Goal: Information Seeking & Learning: Find specific page/section

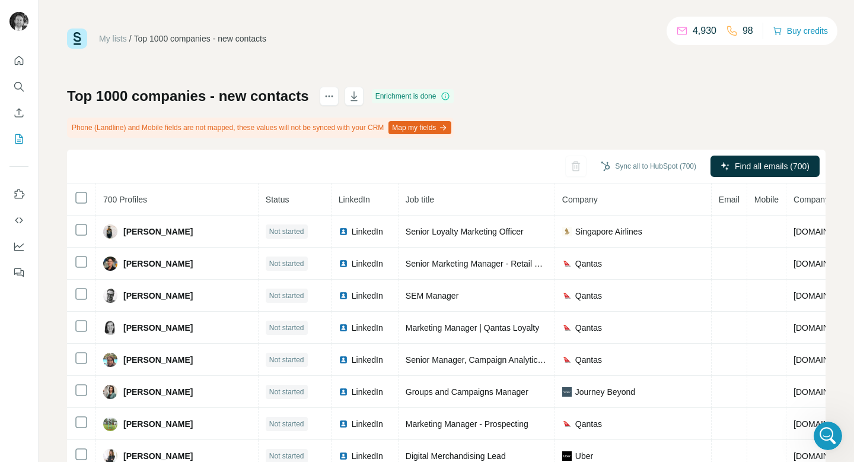
scroll to position [9, 0]
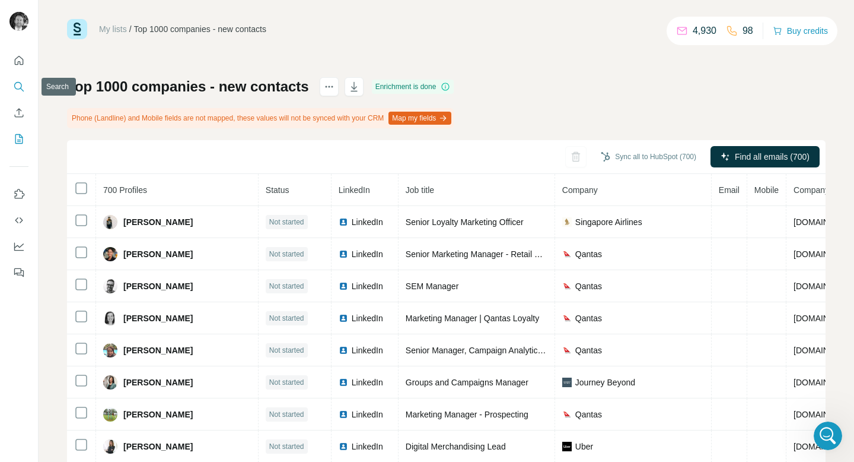
click at [23, 84] on icon "Search" at bounding box center [19, 87] width 12 height 12
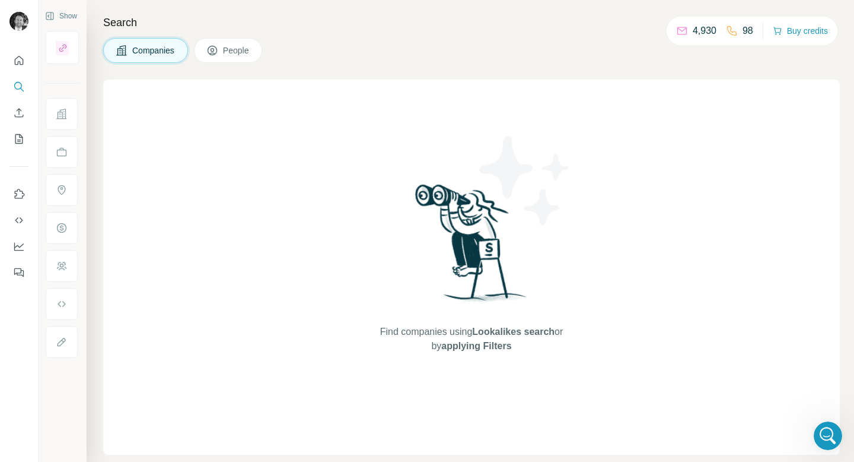
click at [164, 48] on span "Companies" at bounding box center [153, 50] width 43 height 12
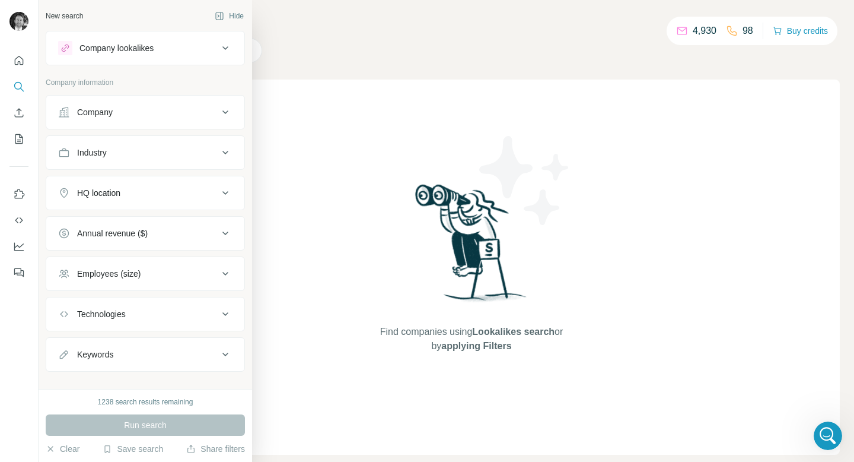
click at [110, 110] on div "Company" at bounding box center [95, 112] width 36 height 12
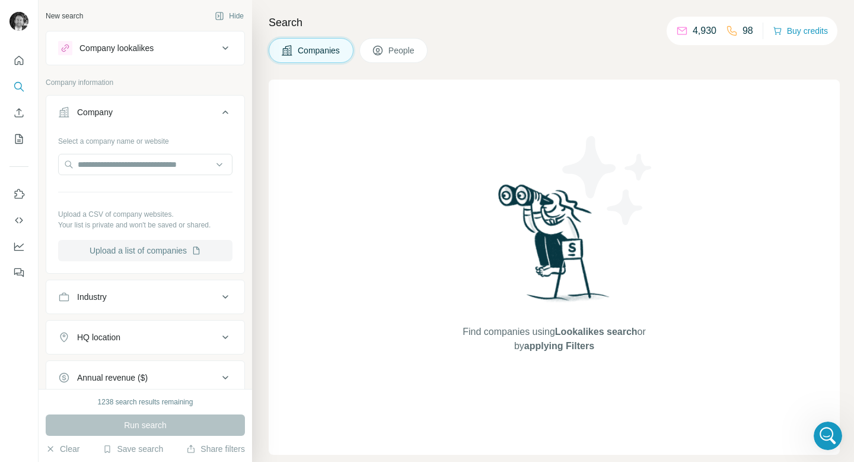
click at [176, 249] on button "Upload a list of companies" at bounding box center [145, 250] width 174 height 21
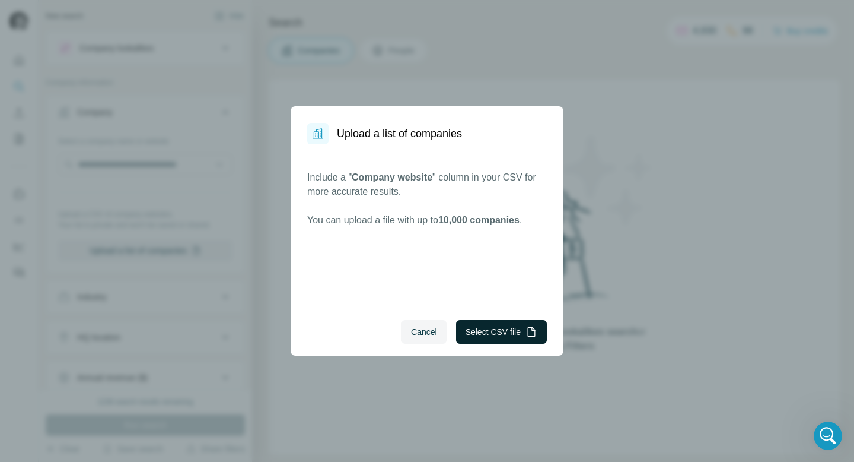
click at [495, 335] on button "Select CSV file" at bounding box center [501, 332] width 91 height 24
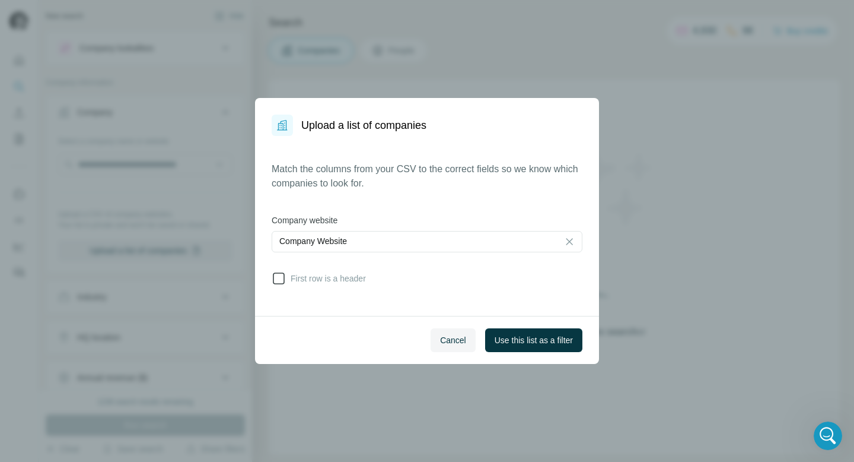
click at [276, 276] on icon at bounding box center [279, 278] width 14 height 14
click at [524, 340] on span "Use this list as a filter" at bounding box center [534, 340] width 78 height 12
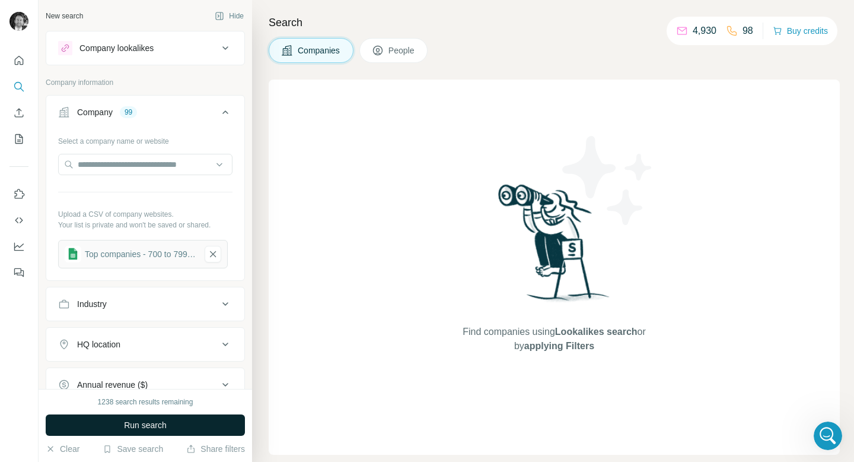
click at [131, 428] on span "Run search" at bounding box center [145, 425] width 43 height 12
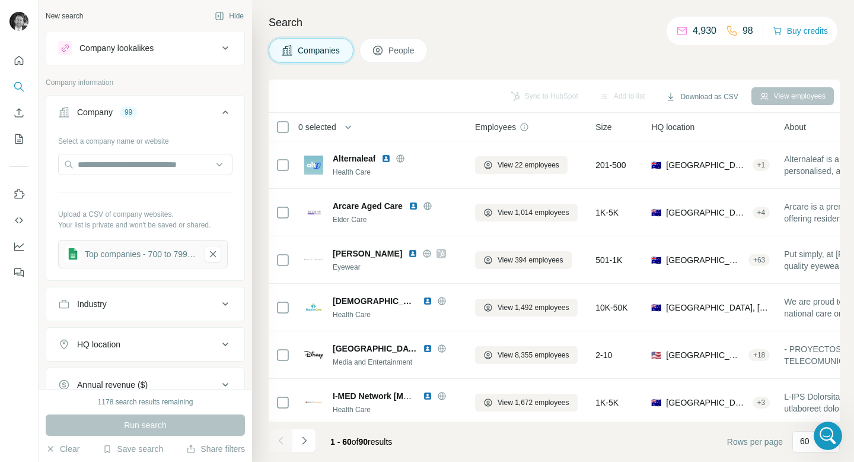
click at [402, 54] on span "People" at bounding box center [402, 50] width 27 height 12
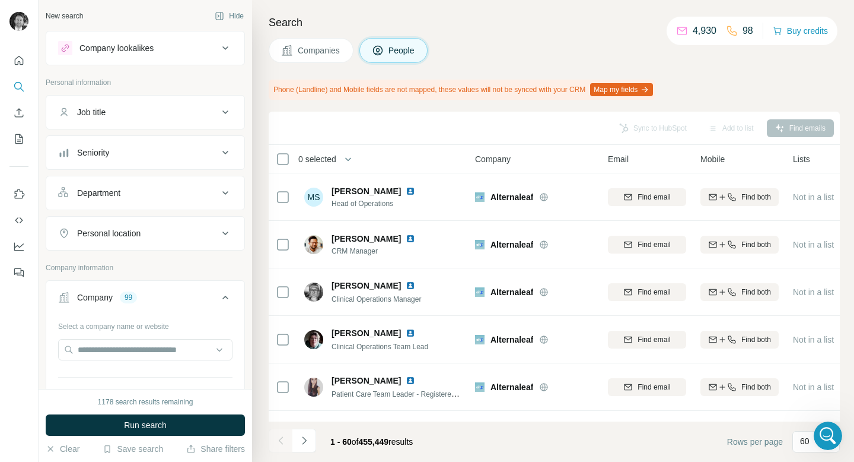
click at [165, 236] on div "Personal location" at bounding box center [138, 233] width 160 height 12
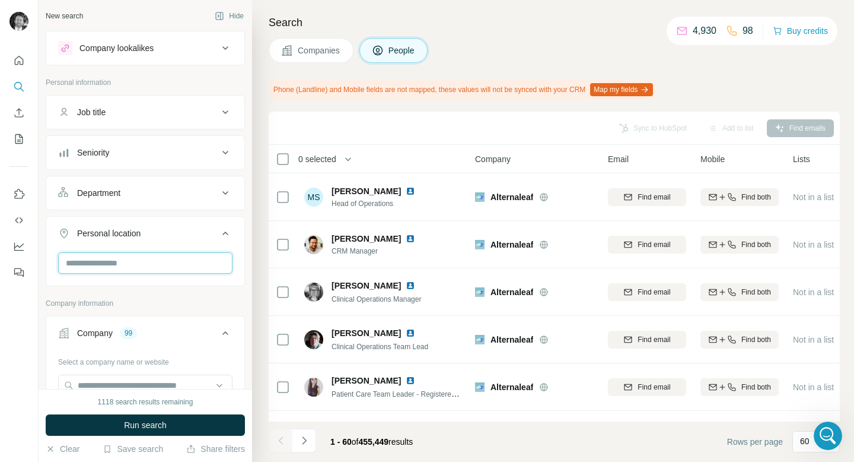
click at [121, 267] on input "text" at bounding box center [145, 262] width 174 height 21
type input "******"
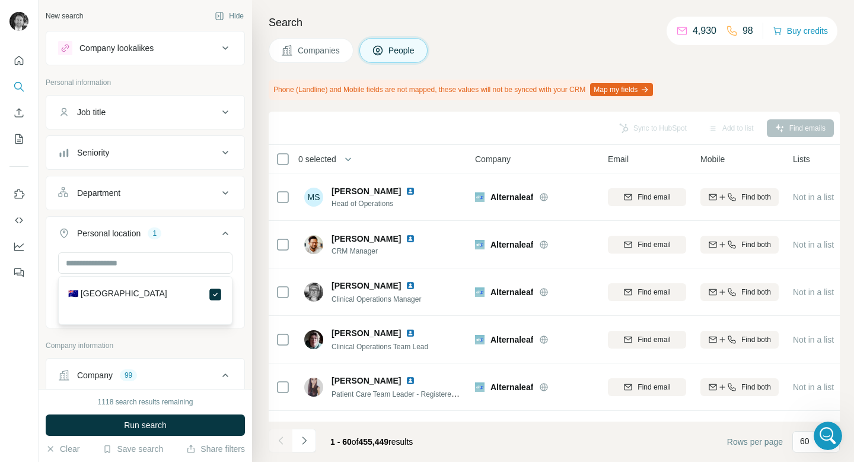
click at [196, 196] on div "Department" at bounding box center [138, 193] width 160 height 12
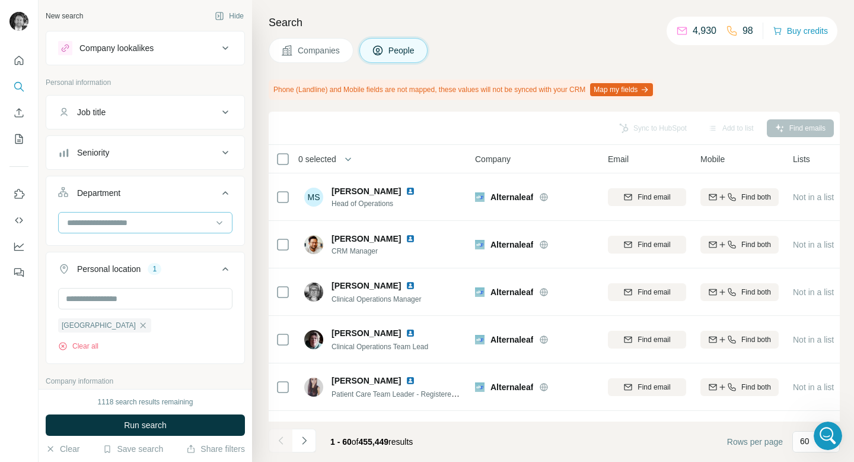
click at [171, 225] on input at bounding box center [139, 222] width 147 height 13
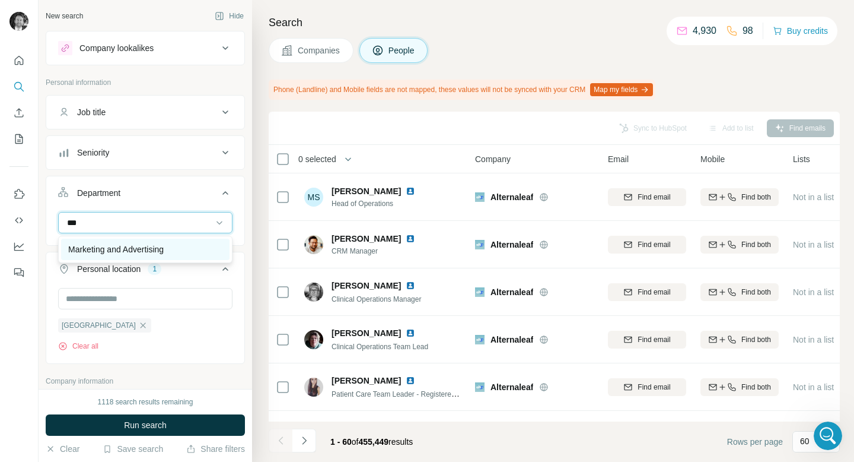
type input "***"
click at [164, 249] on p "Marketing and Advertising" at bounding box center [116, 249] width 96 height 12
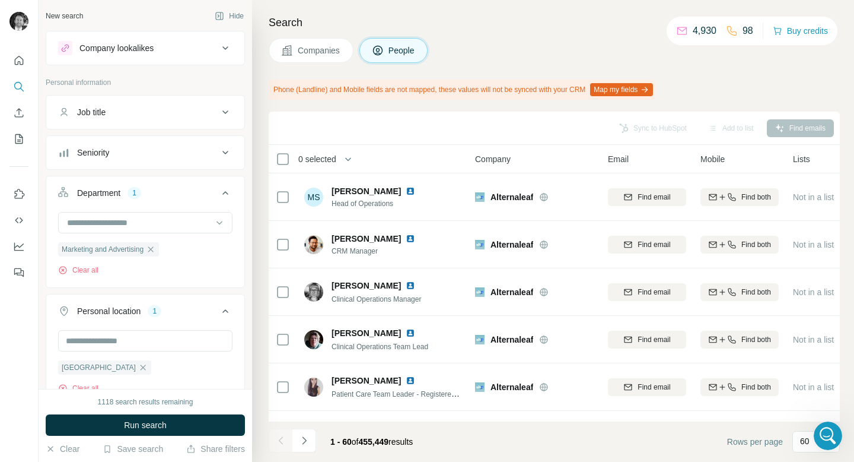
click at [194, 144] on button "Seniority" at bounding box center [145, 152] width 198 height 28
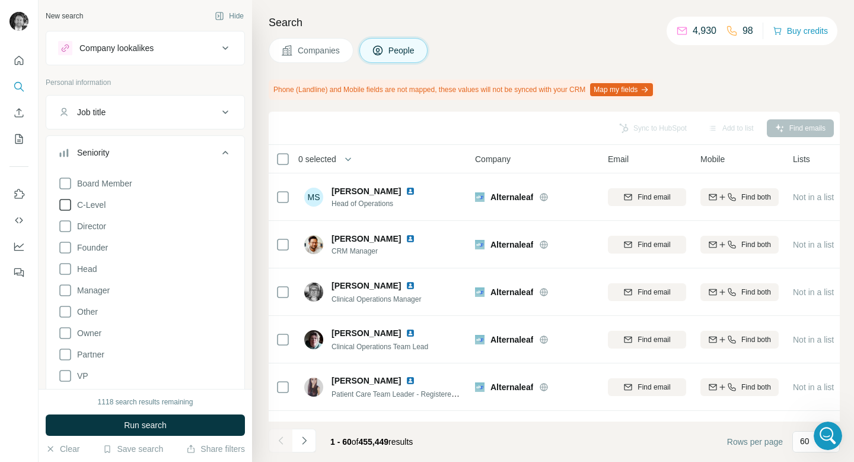
click at [65, 204] on icon at bounding box center [65, 205] width 14 height 14
click at [65, 225] on icon at bounding box center [65, 226] width 14 height 14
click at [65, 247] on icon at bounding box center [65, 247] width 14 height 14
click at [65, 247] on icon at bounding box center [65, 248] width 5 height 4
click at [66, 271] on icon at bounding box center [65, 269] width 14 height 14
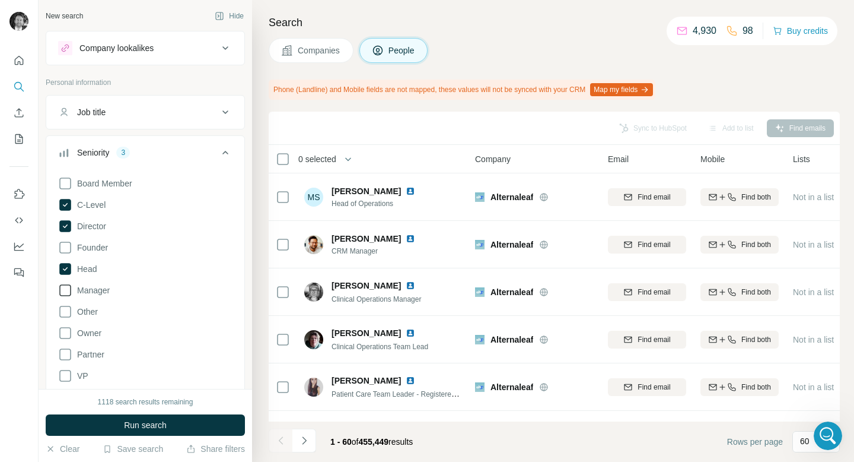
click at [68, 294] on icon at bounding box center [65, 290] width 14 height 14
click at [67, 332] on icon at bounding box center [65, 333] width 14 height 14
click at [124, 423] on span "Run search" at bounding box center [145, 425] width 43 height 12
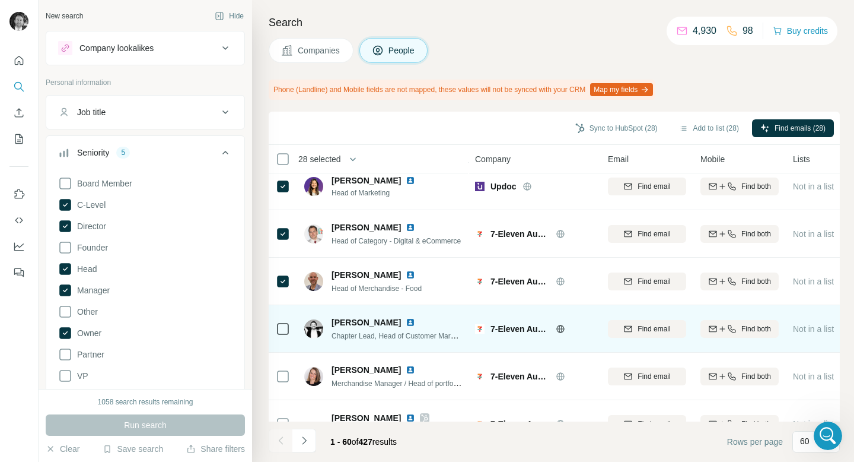
scroll to position [2599, 0]
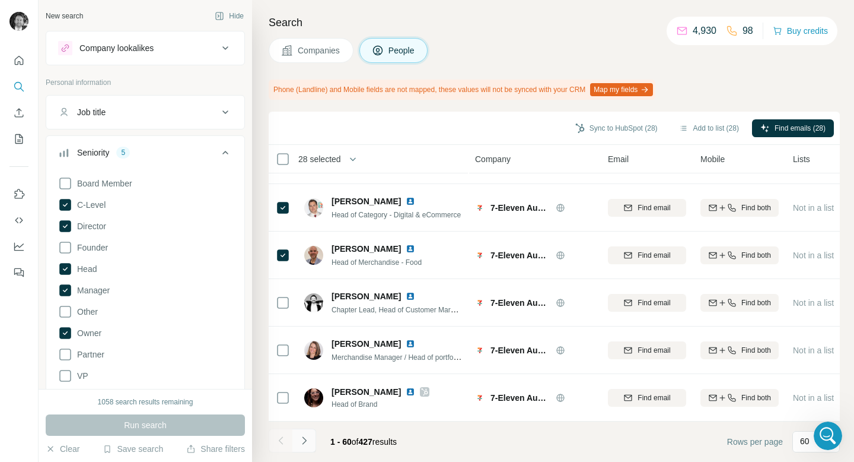
click at [308, 443] on icon "Navigate to next page" at bounding box center [304, 440] width 12 height 12
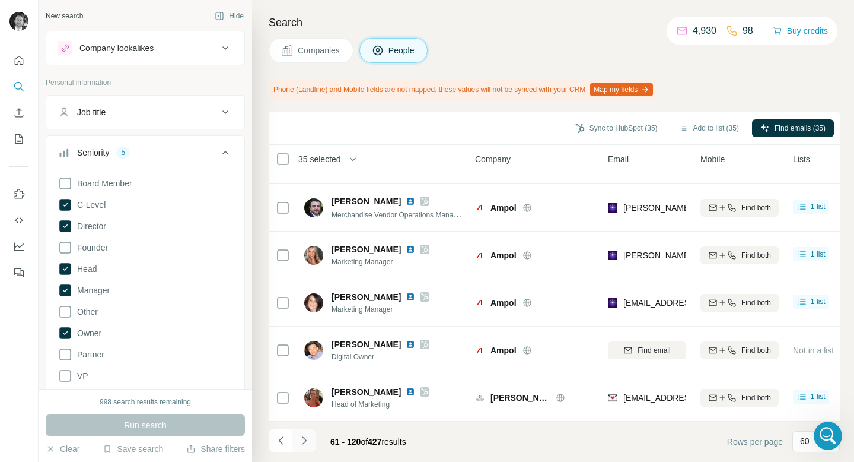
click at [304, 444] on icon "Navigate to next page" at bounding box center [304, 440] width 12 height 12
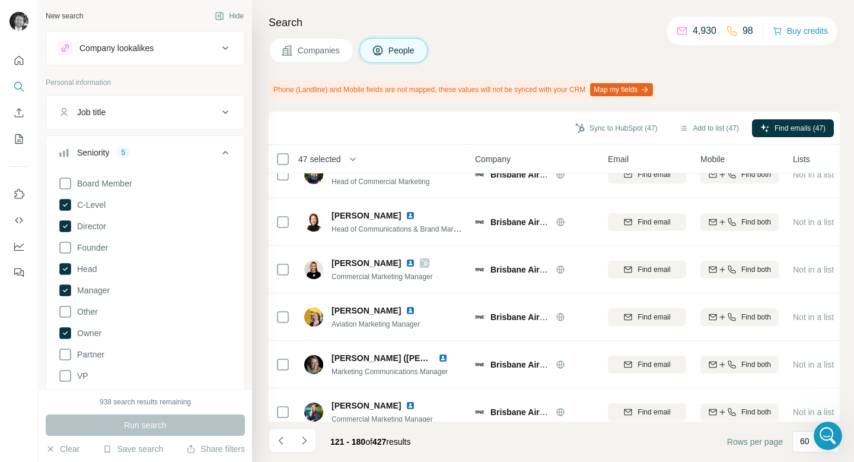
scroll to position [2391, 0]
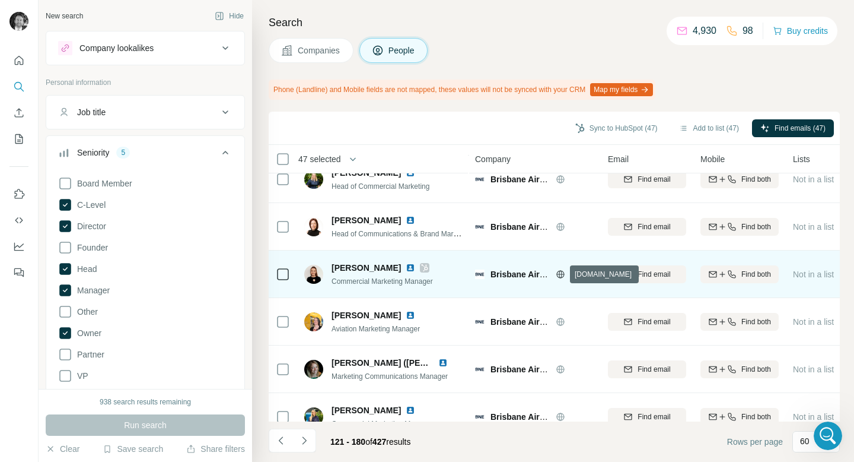
click at [562, 273] on icon at bounding box center [560, 273] width 8 height 1
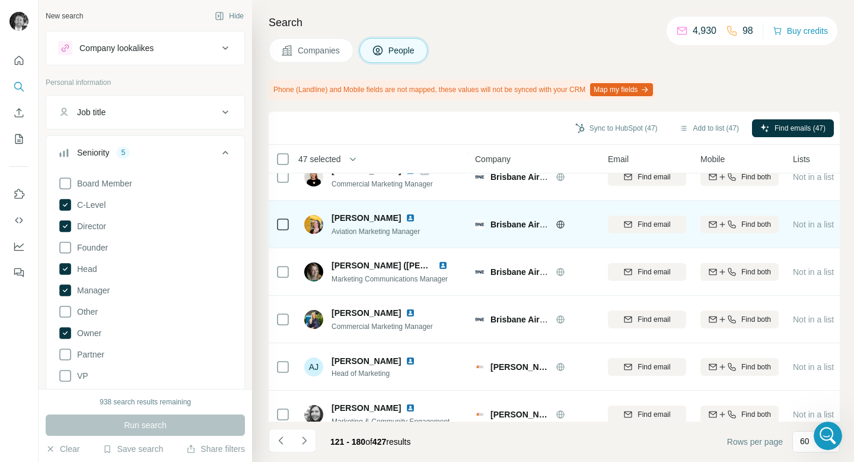
scroll to position [2599, 0]
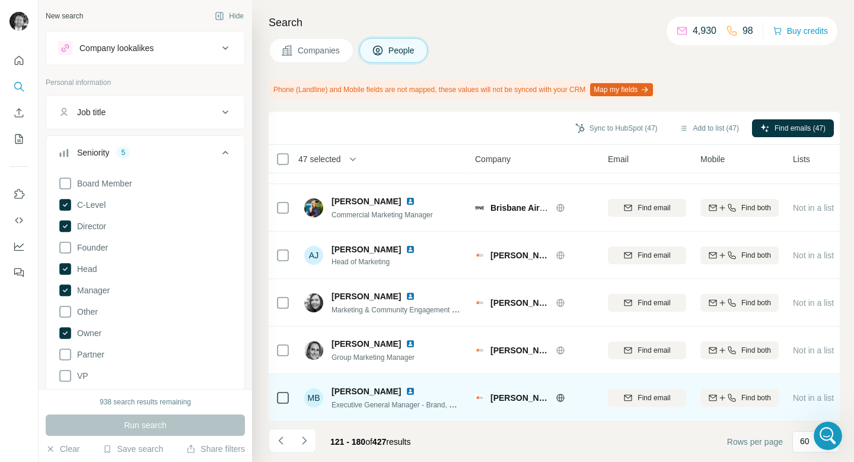
click at [335, 413] on div "MB [PERSON_NAME] Executive General Manager - Brand, Marketing and Communications" at bounding box center [383, 397] width 158 height 33
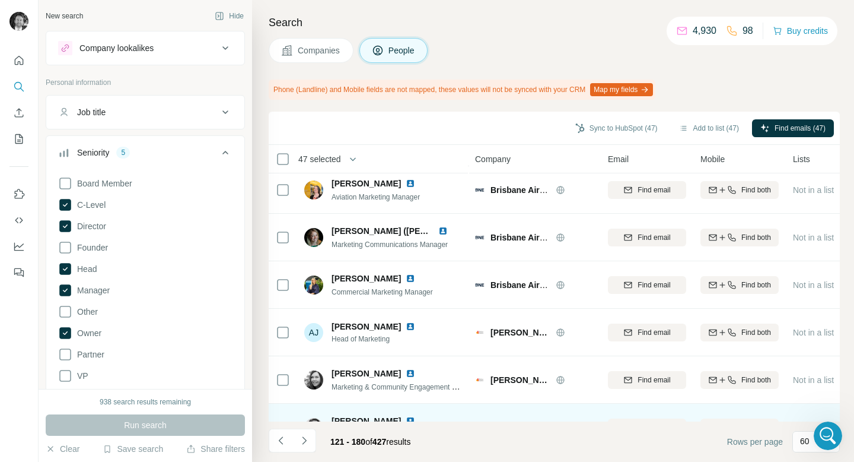
scroll to position [2503, 0]
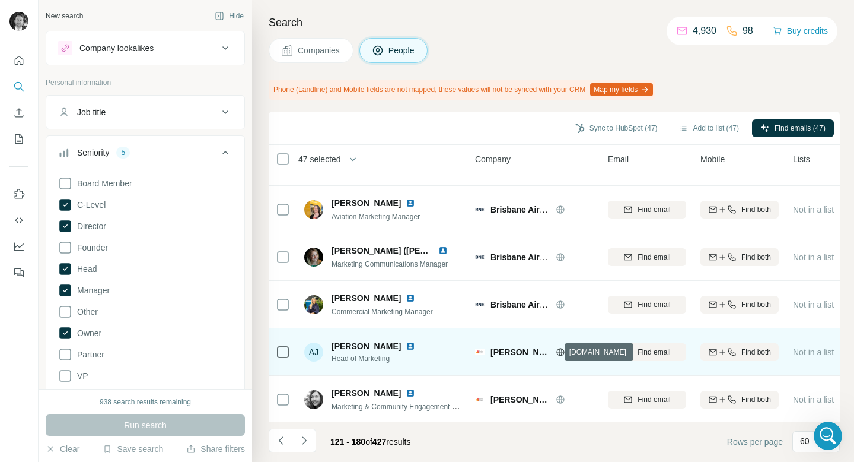
click at [559, 352] on icon at bounding box center [560, 352] width 3 height 8
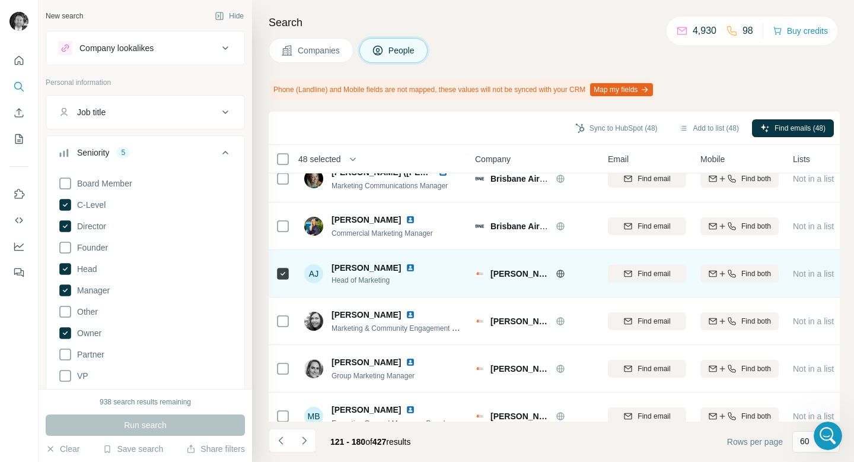
scroll to position [2599, 0]
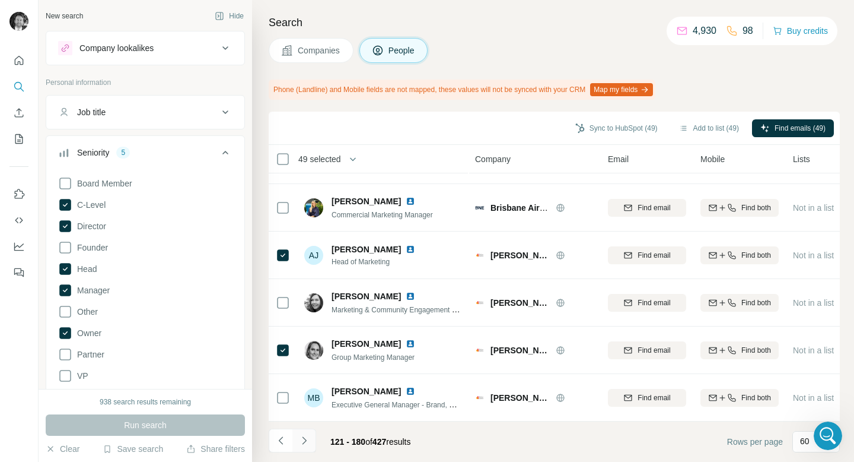
click at [311, 441] on button "Navigate to next page" at bounding box center [304, 440] width 24 height 24
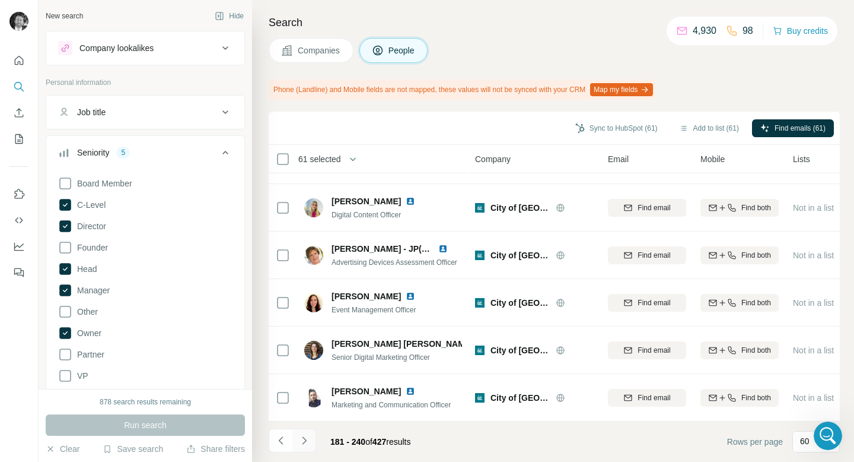
click at [307, 438] on icon "Navigate to next page" at bounding box center [304, 440] width 12 height 12
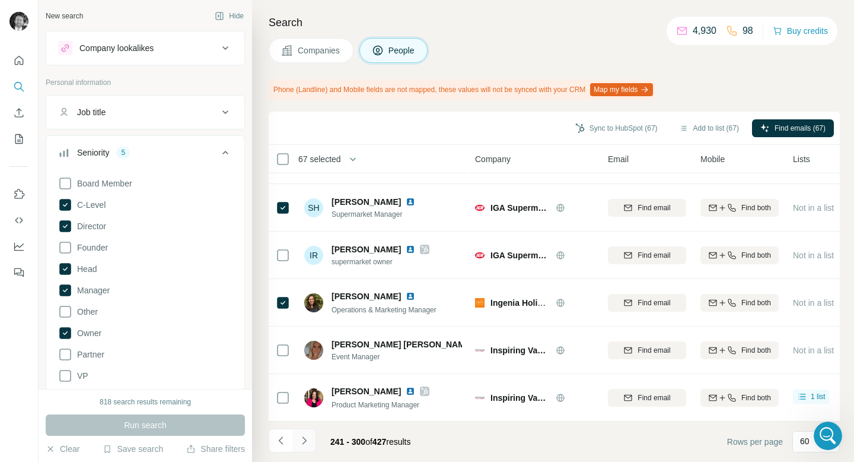
click at [303, 440] on icon "Navigate to next page" at bounding box center [304, 440] width 12 height 12
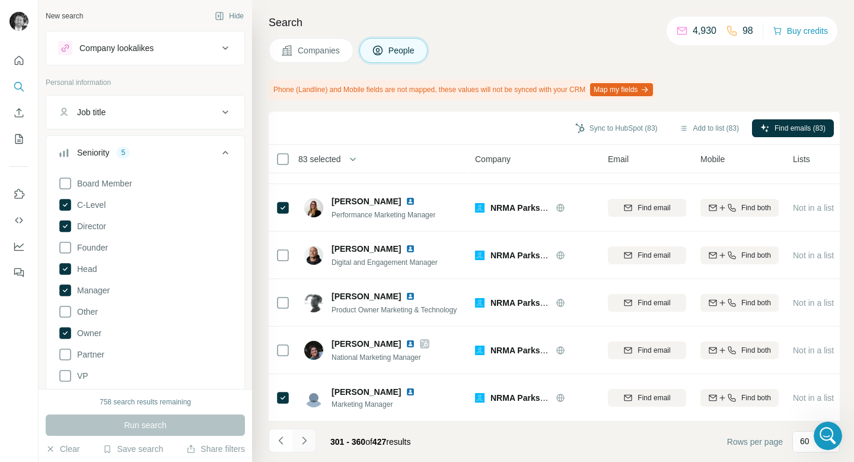
click at [304, 437] on icon "Navigate to next page" at bounding box center [304, 440] width 4 height 8
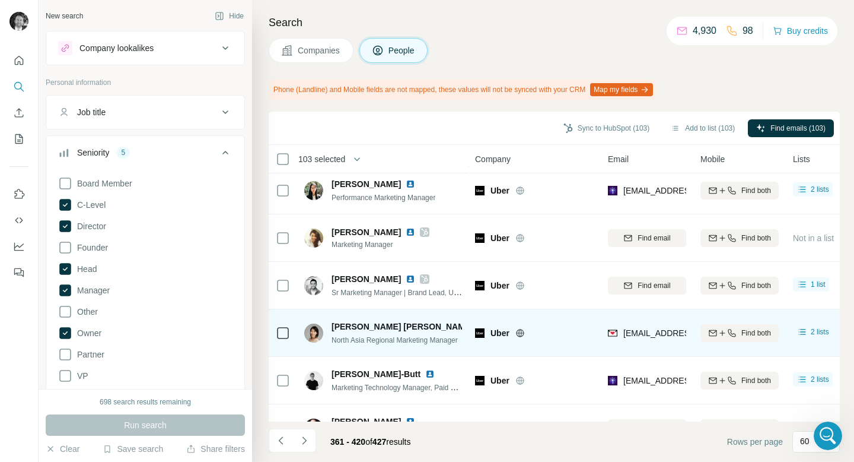
scroll to position [1953, 0]
